Goal: Navigation & Orientation: Understand site structure

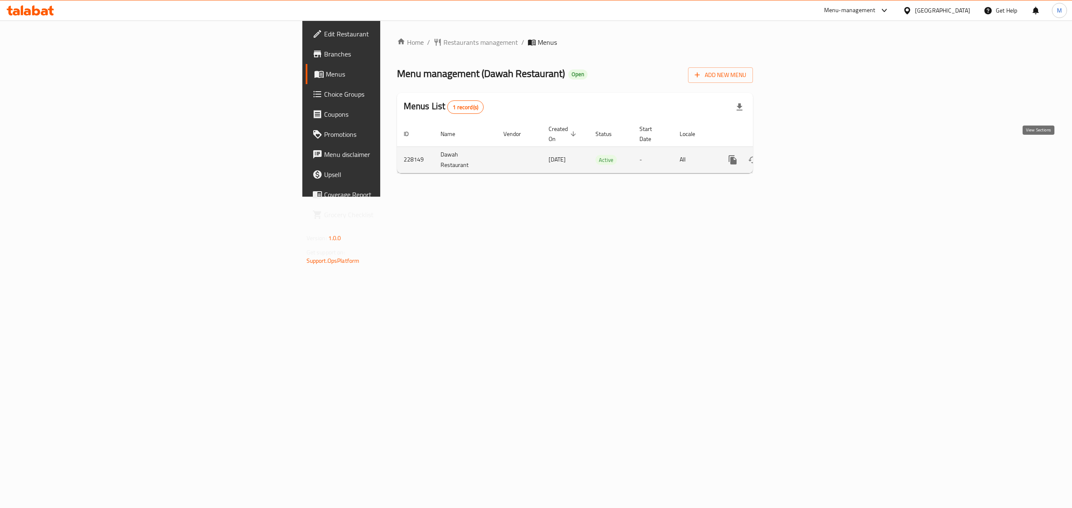
click at [797, 156] on icon "enhanced table" at bounding box center [793, 160] width 8 height 8
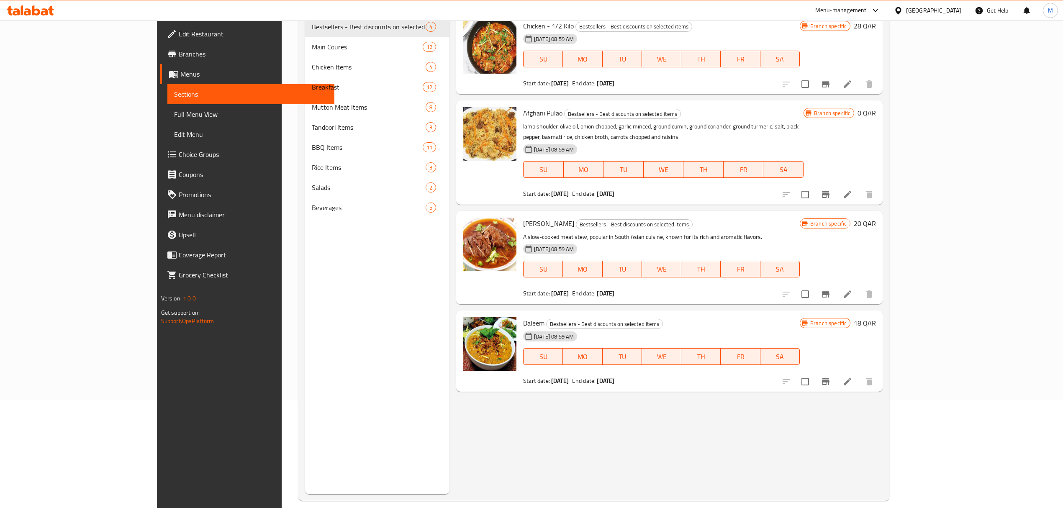
scroll to position [118, 0]
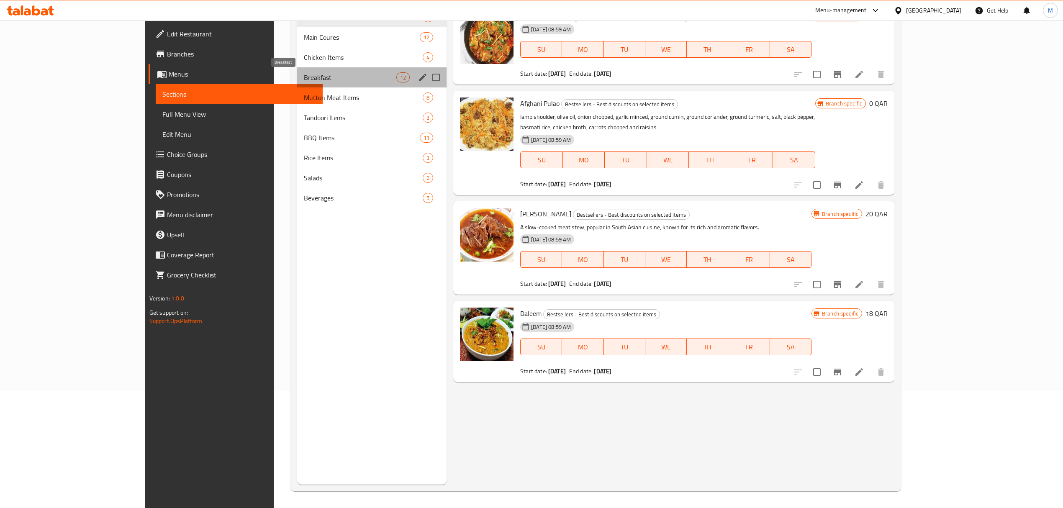
click at [304, 77] on span "Breakfast" at bounding box center [350, 77] width 92 height 10
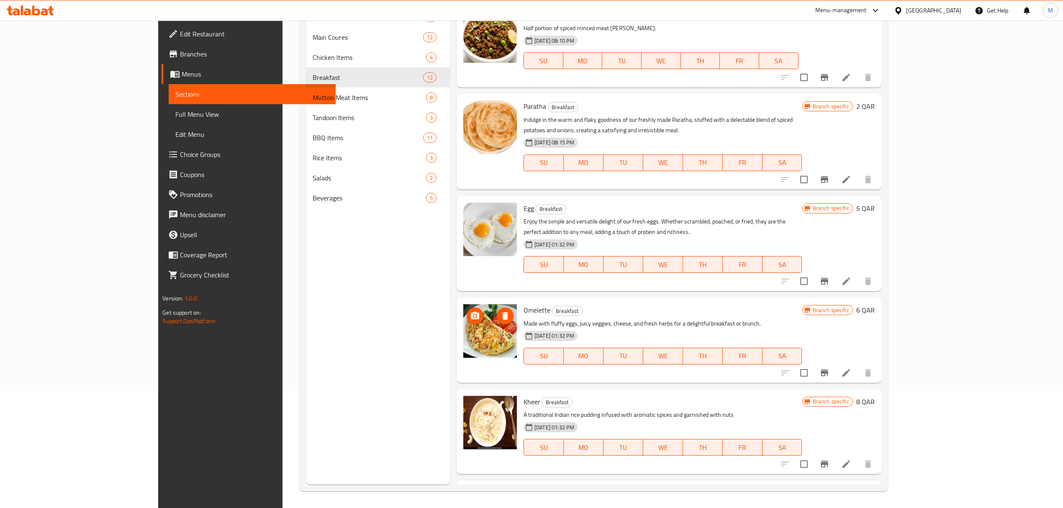
scroll to position [610, 0]
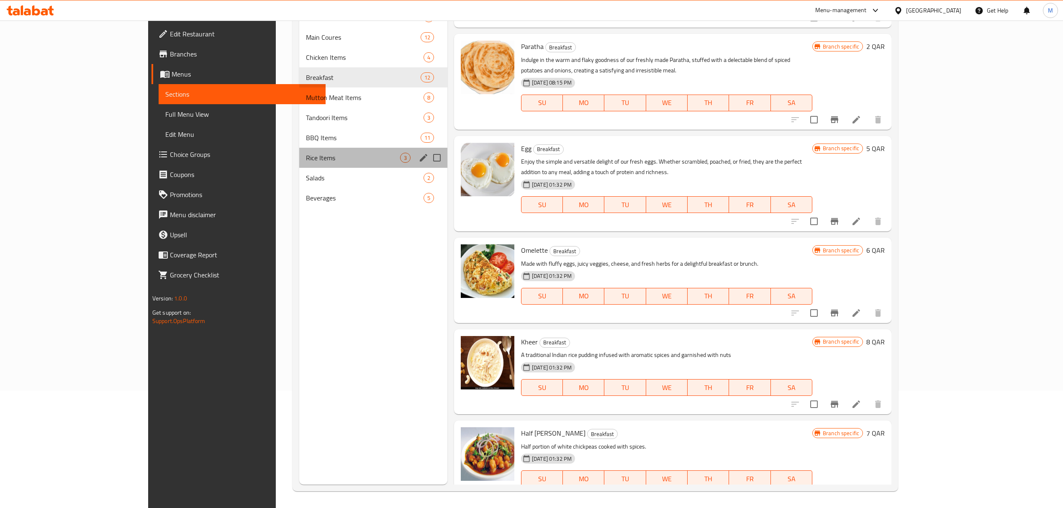
click at [299, 148] on div "Rice Items 3" at bounding box center [373, 158] width 148 height 20
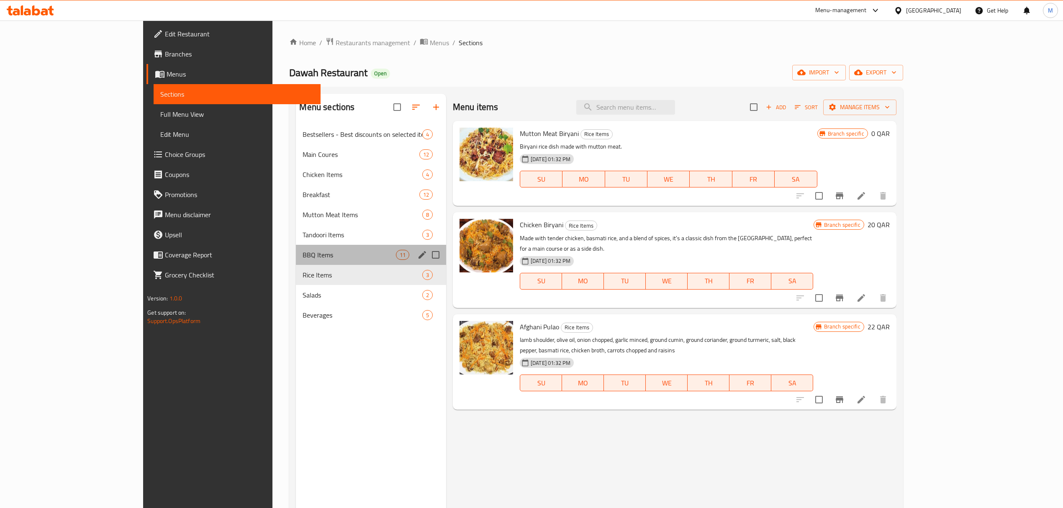
click at [296, 247] on div "BBQ Items 11" at bounding box center [371, 255] width 150 height 20
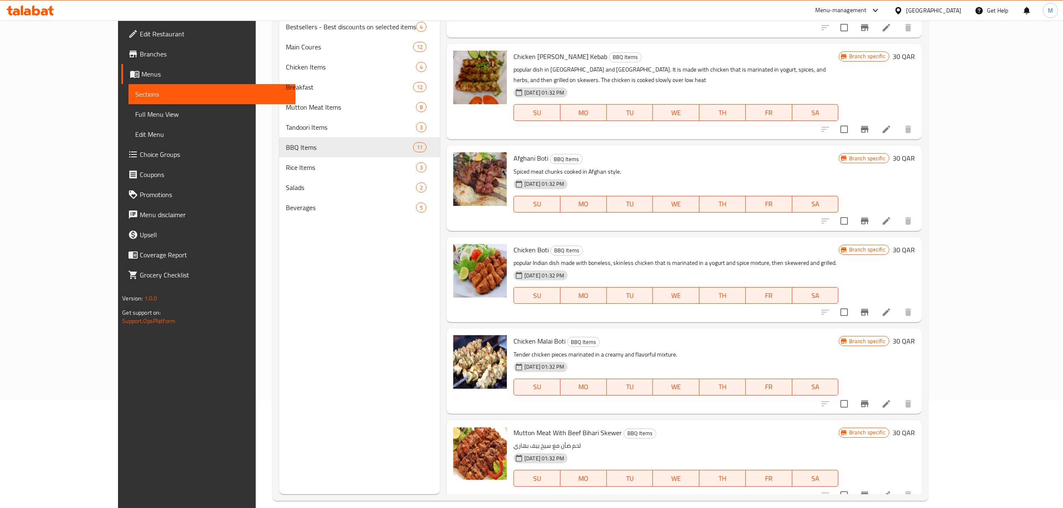
scroll to position [118, 0]
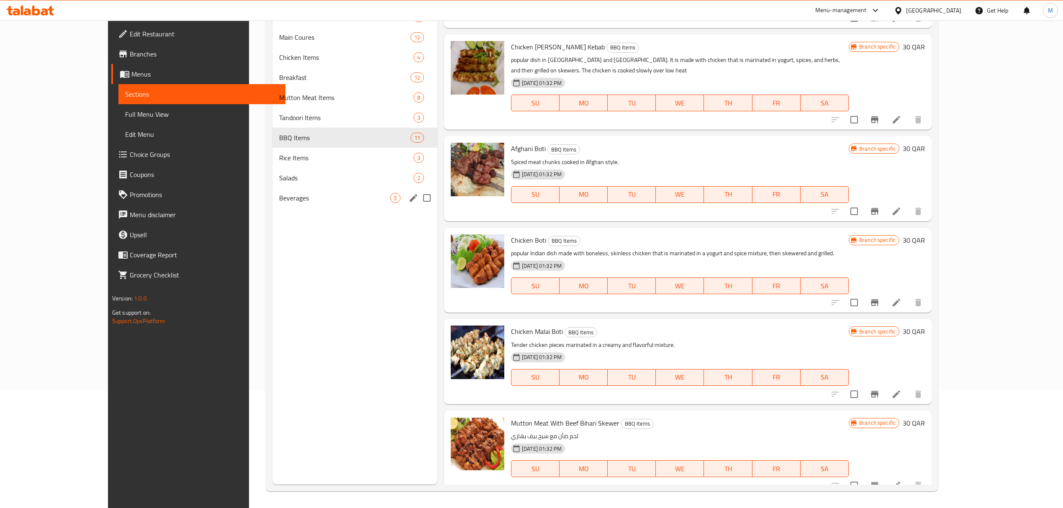
click at [279, 199] on span "Beverages" at bounding box center [334, 198] width 111 height 10
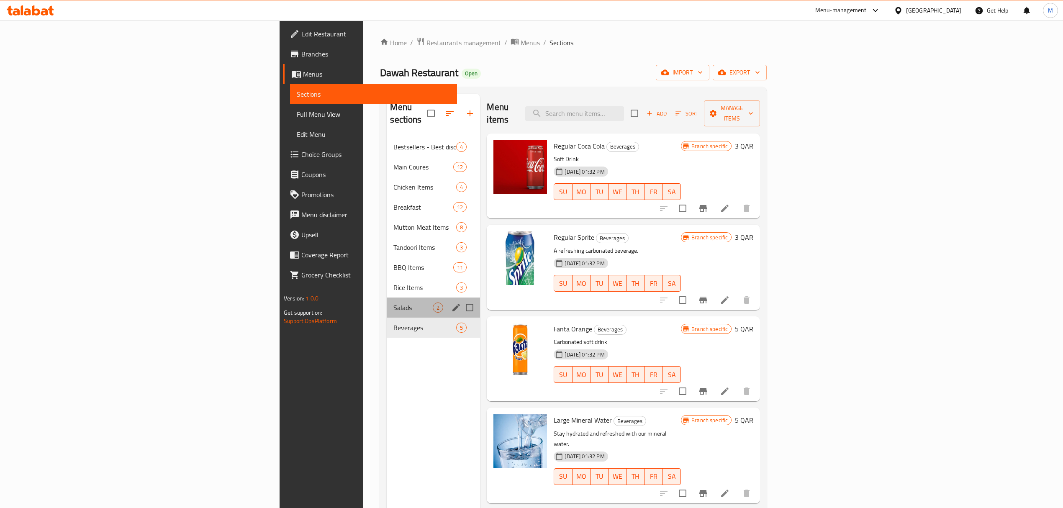
click at [387, 301] on div "Salads 2" at bounding box center [433, 308] width 93 height 20
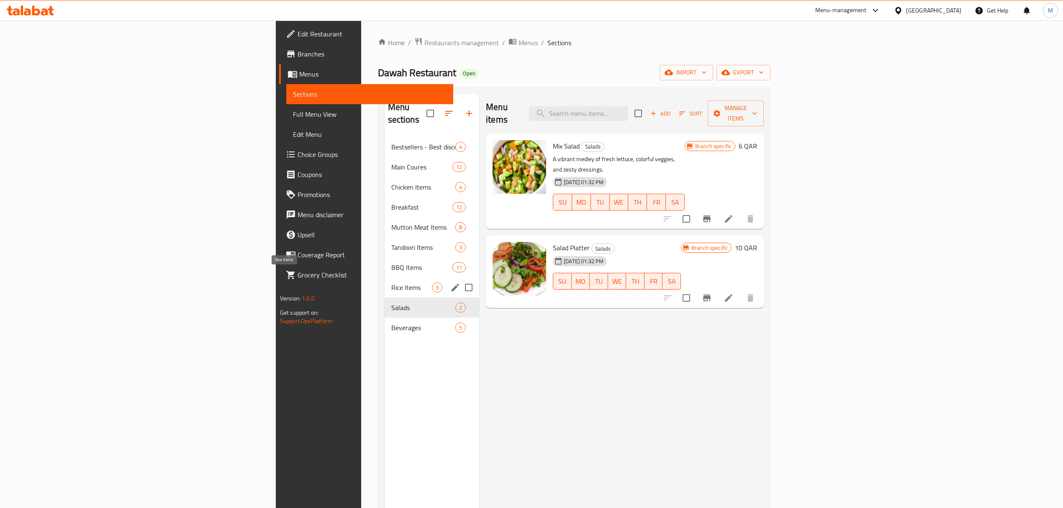
click at [391, 283] on span "Rice Items" at bounding box center [411, 288] width 41 height 10
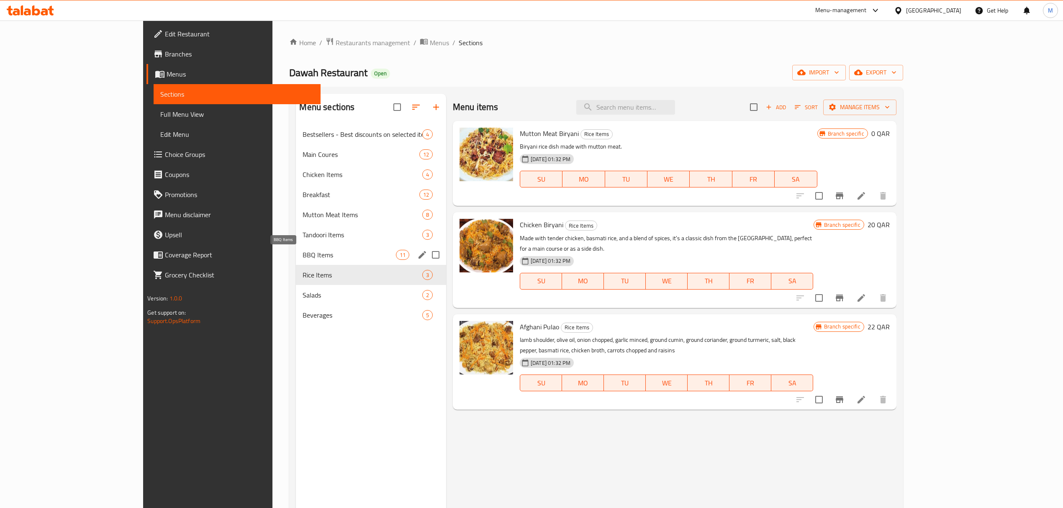
click at [303, 255] on span "BBQ Items" at bounding box center [349, 255] width 93 height 10
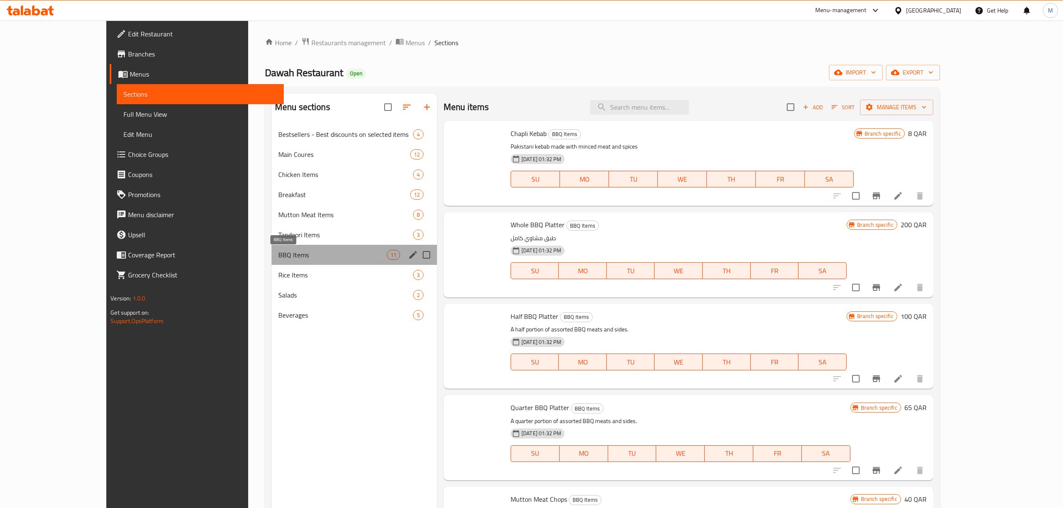
click at [278, 255] on span "BBQ Items" at bounding box center [332, 255] width 108 height 10
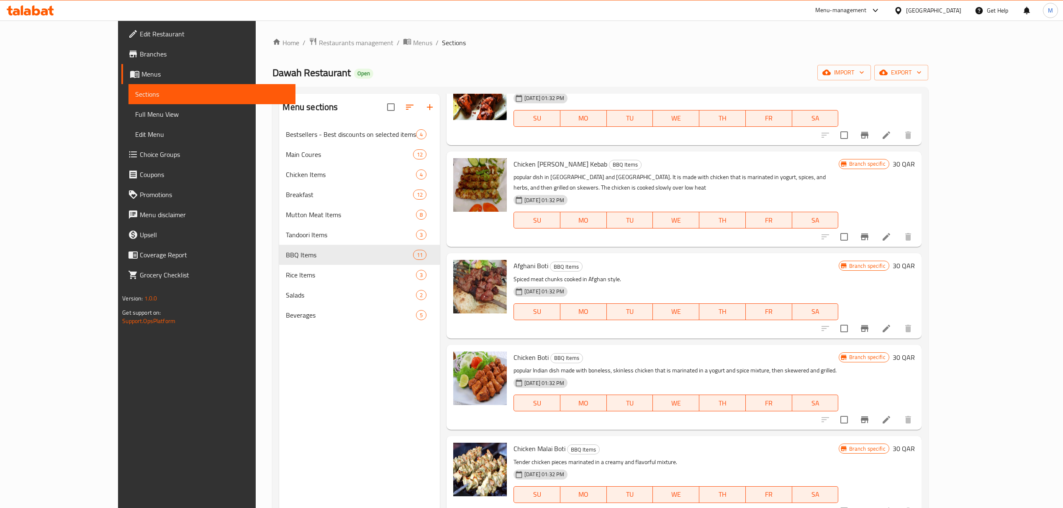
click at [121, 64] on link "Menus" at bounding box center [208, 74] width 174 height 20
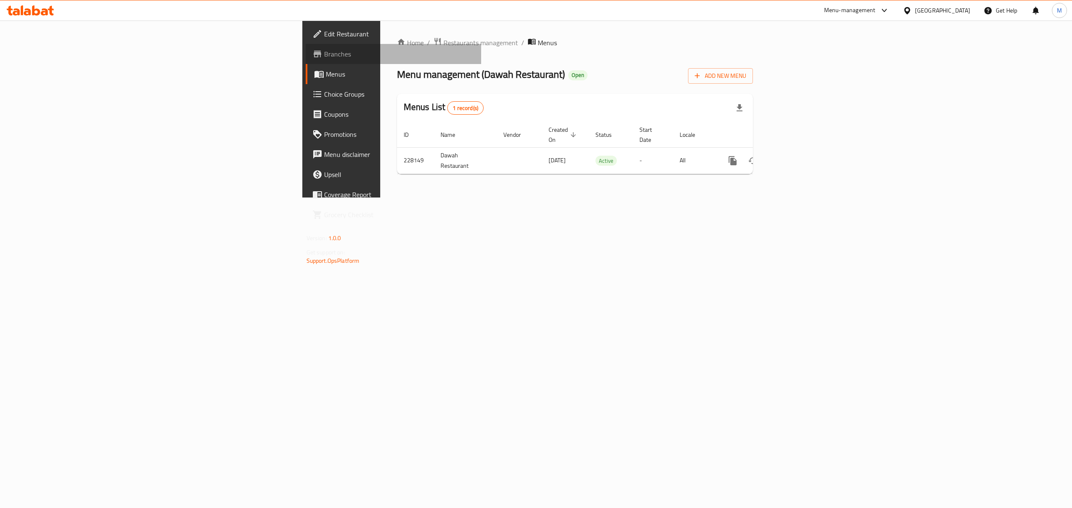
click at [306, 46] on link "Branches" at bounding box center [394, 54] width 176 height 20
